Goal: Transaction & Acquisition: Purchase product/service

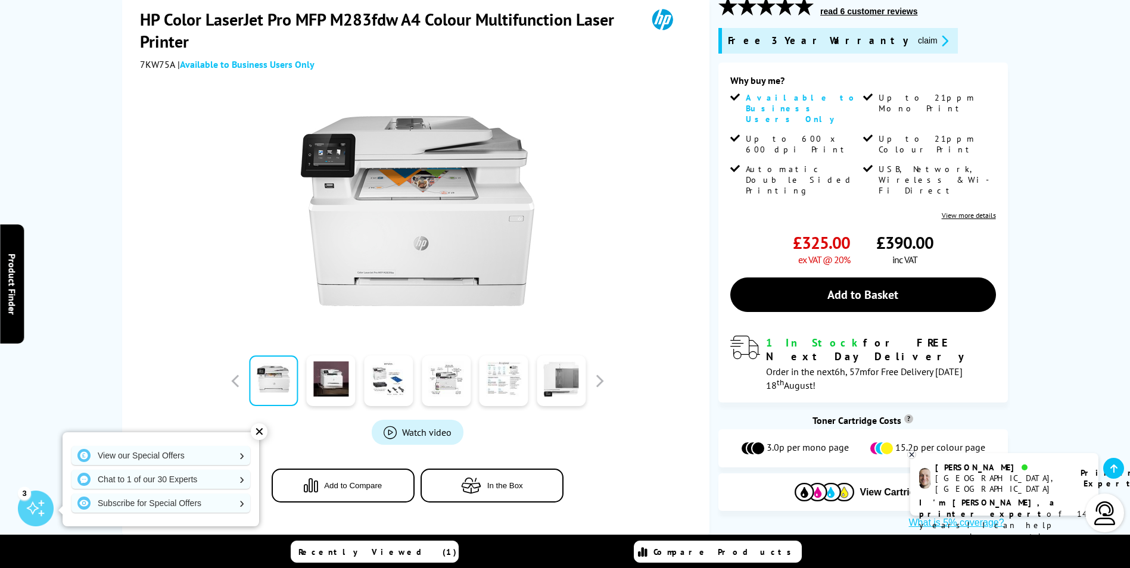
scroll to position [179, 0]
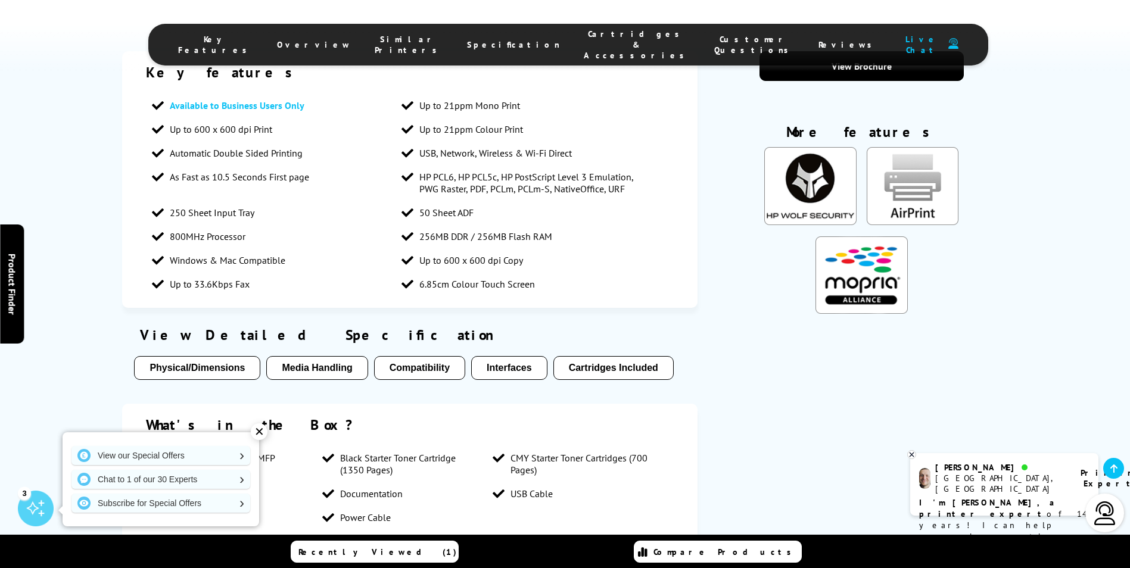
scroll to position [894, 0]
